Goal: Task Accomplishment & Management: Manage account settings

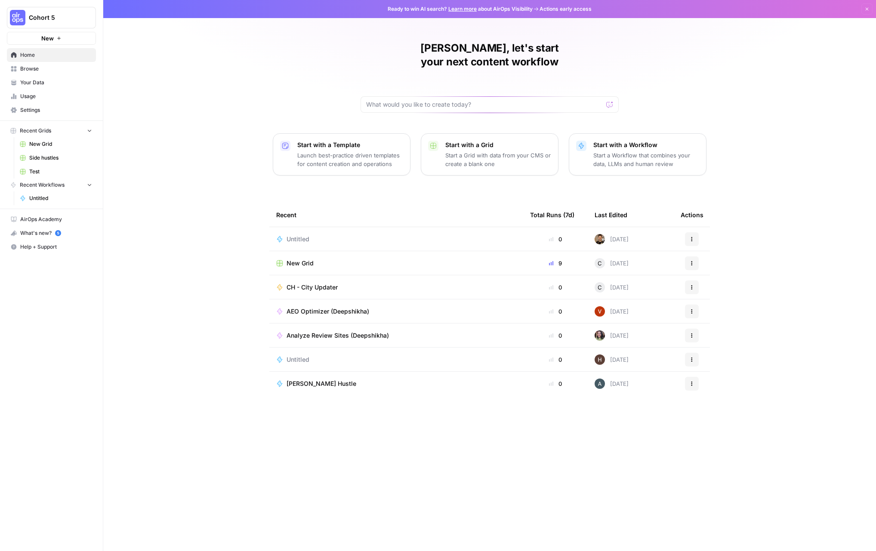
drag, startPoint x: 0, startPoint y: 0, endPoint x: 773, endPoint y: 107, distance: 780.5
click at [773, 107] on div "[PERSON_NAME], let's start your next content workflow Start with a Template Lau…" at bounding box center [489, 275] width 773 height 551
click at [31, 109] on span "Settings" at bounding box center [56, 110] width 72 height 8
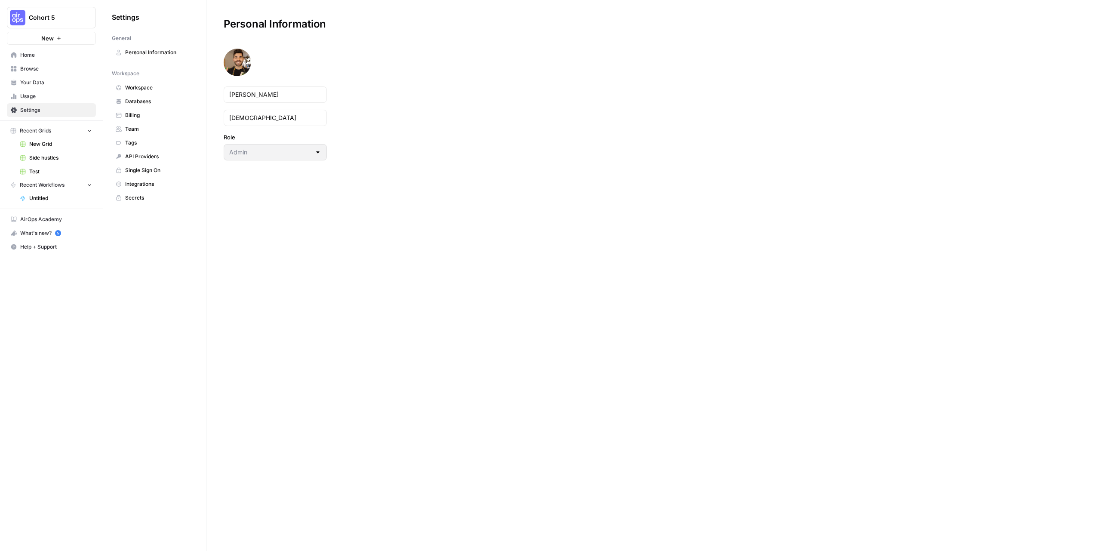
click at [154, 151] on link "API Providers" at bounding box center [155, 157] width 86 height 14
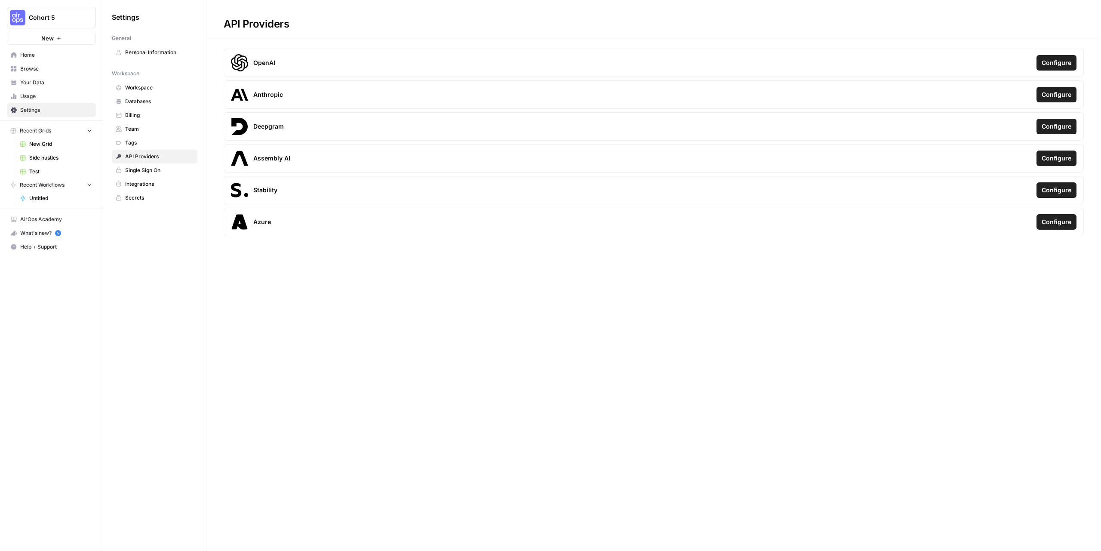
click at [876, 59] on span "Configure" at bounding box center [1057, 63] width 30 height 9
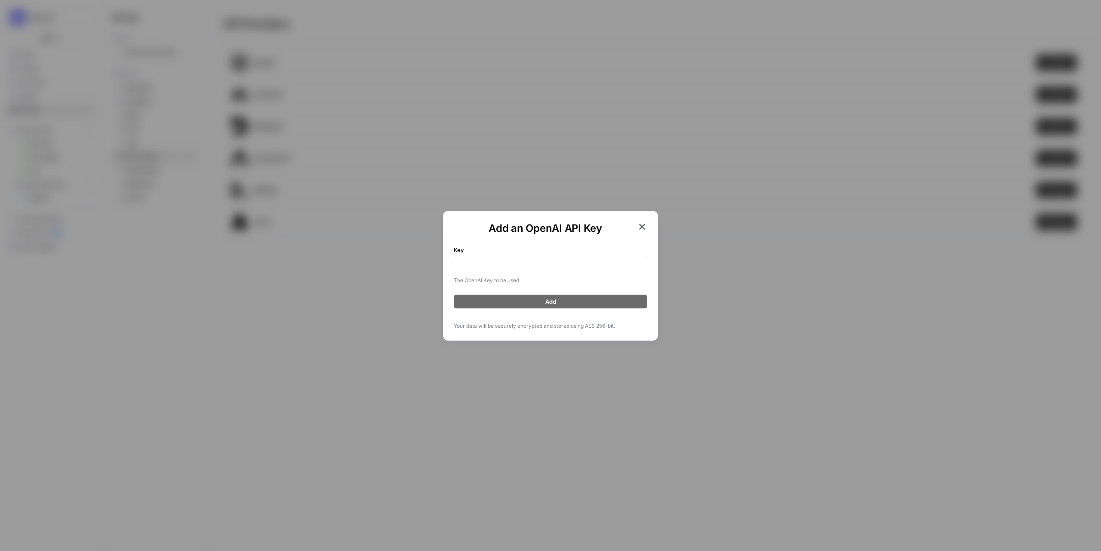
click at [750, 199] on div "Add an OpenAI API Key Key The OpenAI Key to be used. Add Your data will be secu…" at bounding box center [550, 275] width 1101 height 551
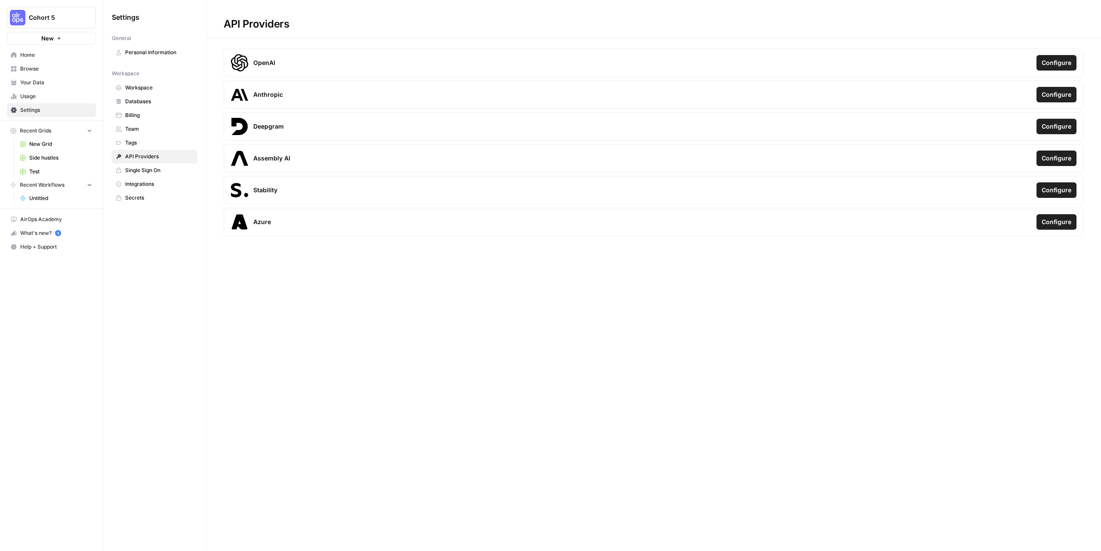
click at [876, 62] on span "Configure" at bounding box center [1057, 63] width 30 height 9
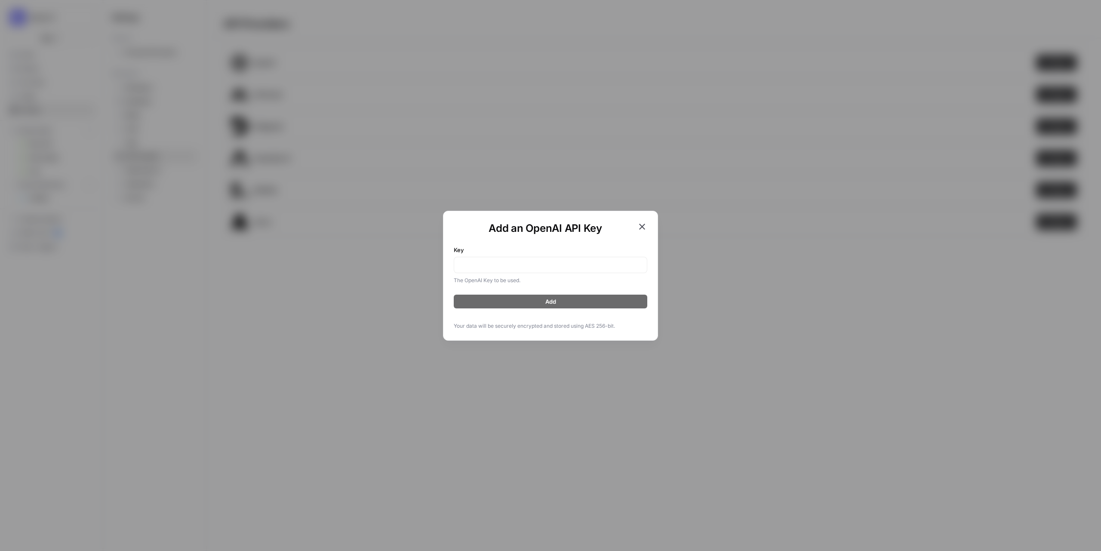
click at [720, 233] on div "Add an OpenAI API Key Key The OpenAI Key to be used. Add Your data will be secu…" at bounding box center [550, 275] width 1101 height 551
